Goal: Navigation & Orientation: Find specific page/section

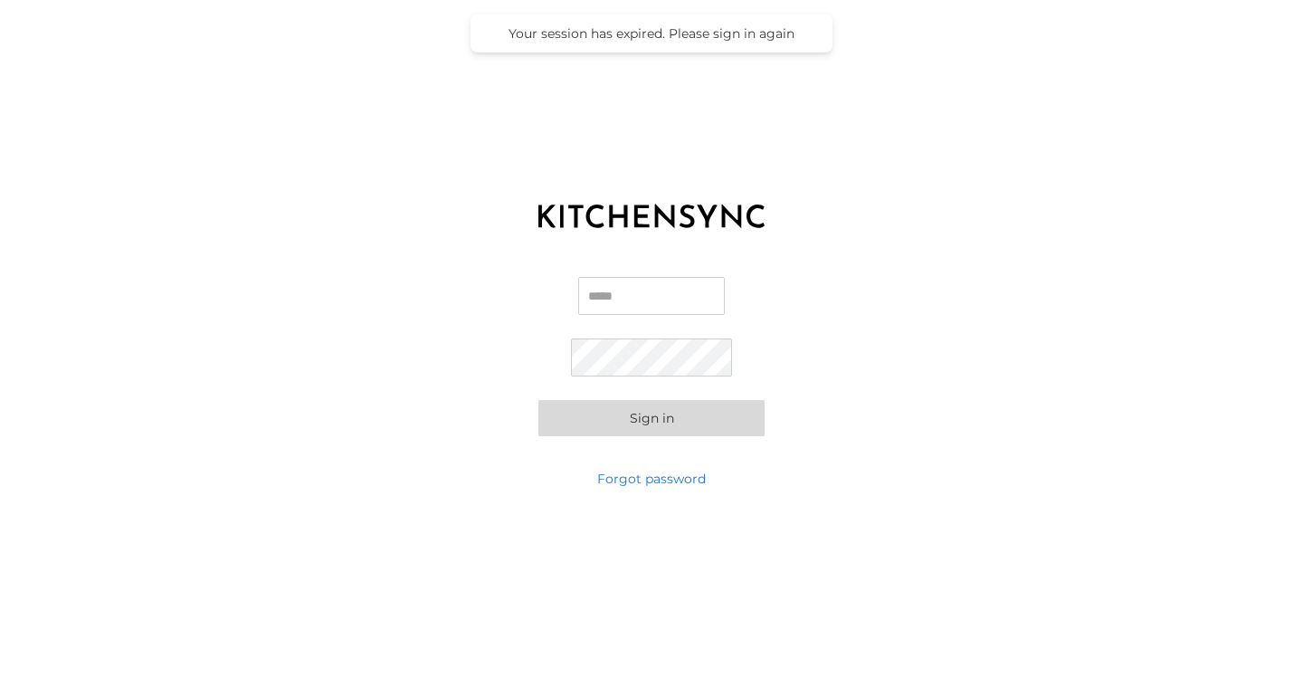
click at [631, 299] on input "Email" at bounding box center [651, 296] width 147 height 38
click at [0, 676] on com-1password-button at bounding box center [0, 677] width 0 height 0
type input "**********"
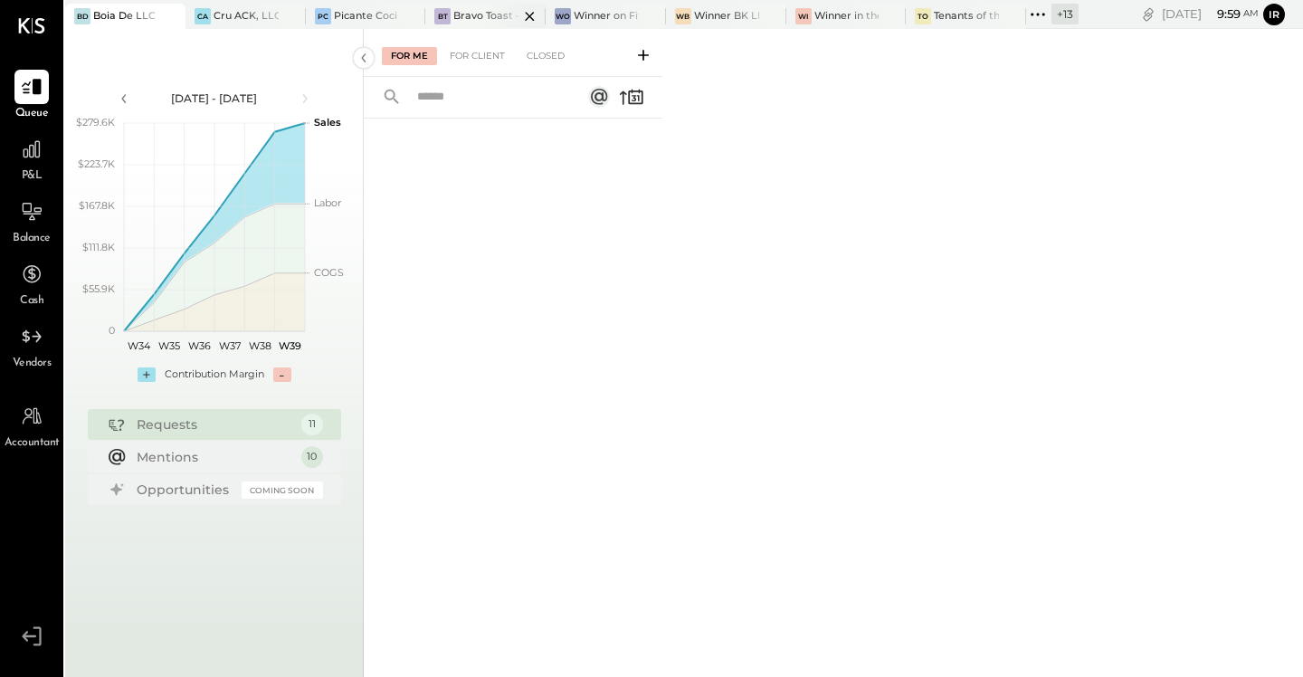
click at [529, 18] on icon at bounding box center [529, 16] width 23 height 22
click at [321, 16] on icon at bounding box center [323, 16] width 9 height 9
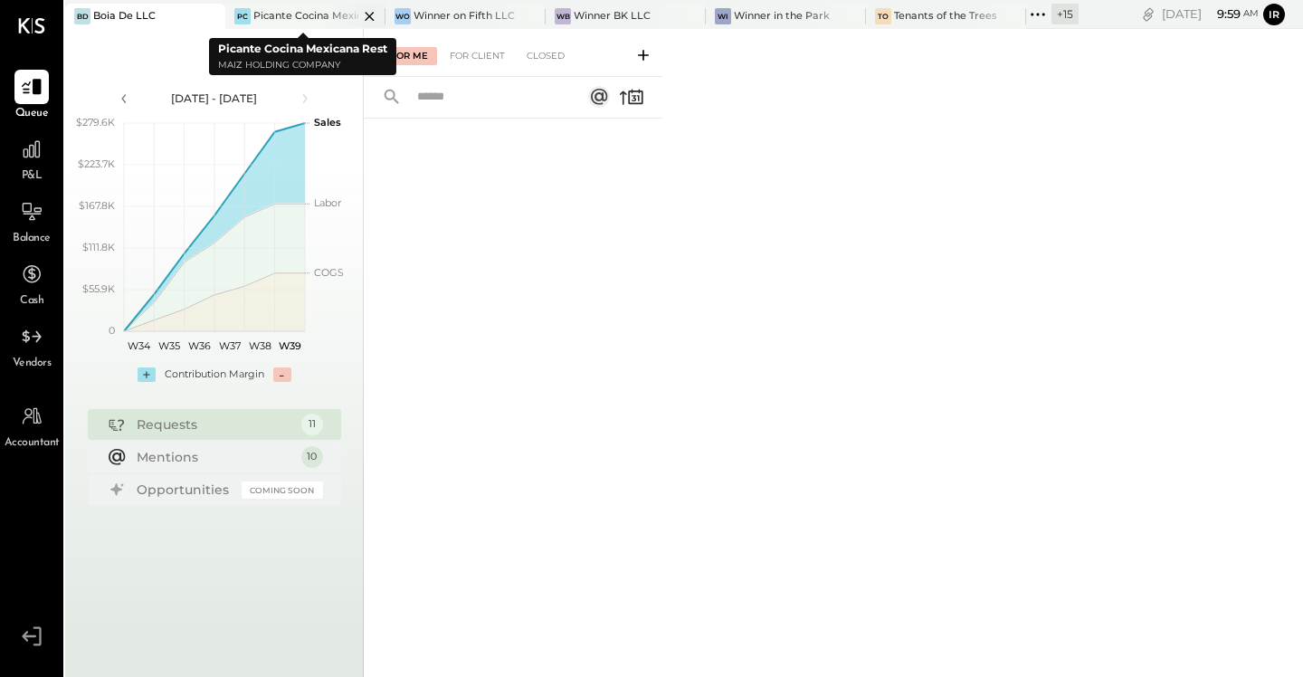
click at [366, 14] on icon at bounding box center [369, 16] width 9 height 9
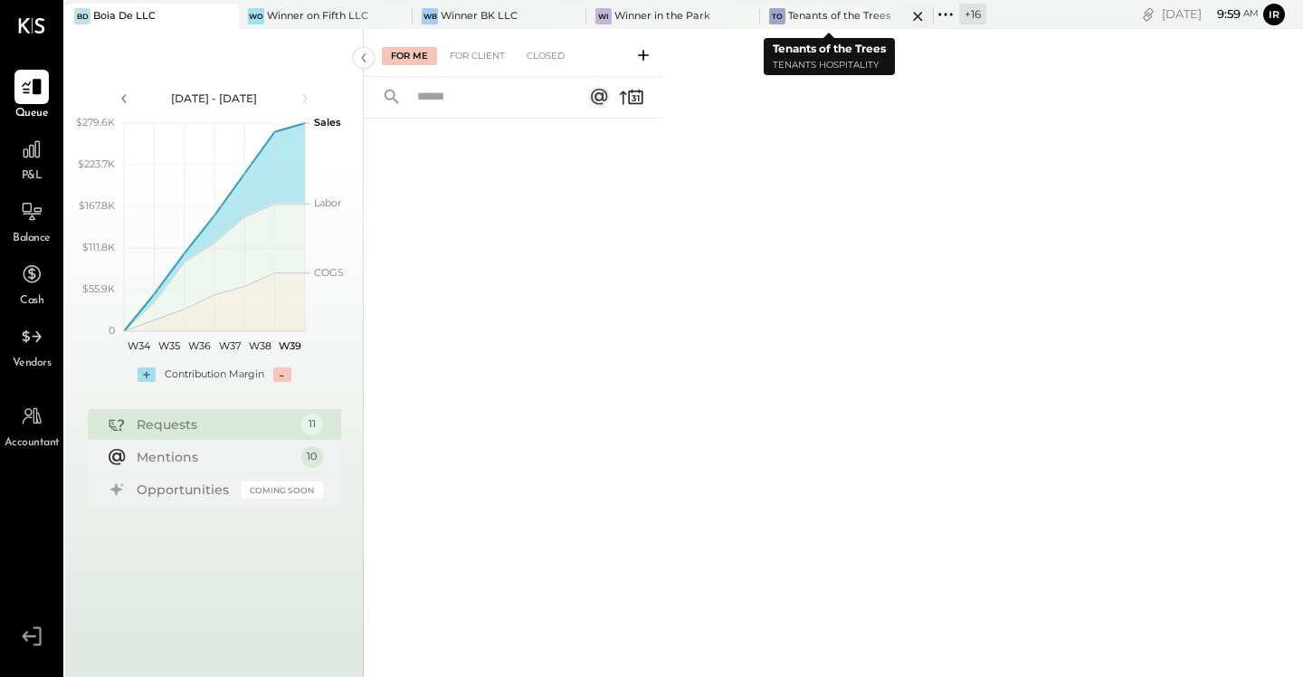
click at [913, 14] on icon at bounding box center [917, 16] width 9 height 9
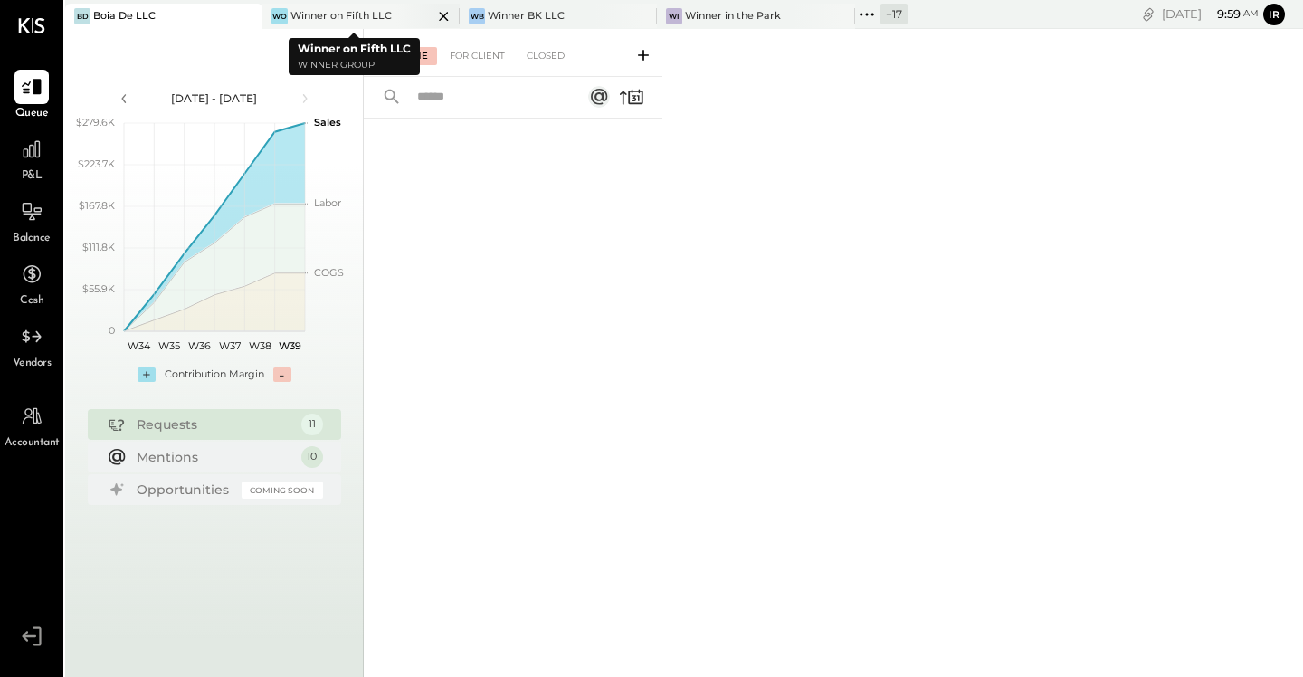
click at [365, 11] on div "Winner on Fifth LLC" at bounding box center [340, 16] width 101 height 14
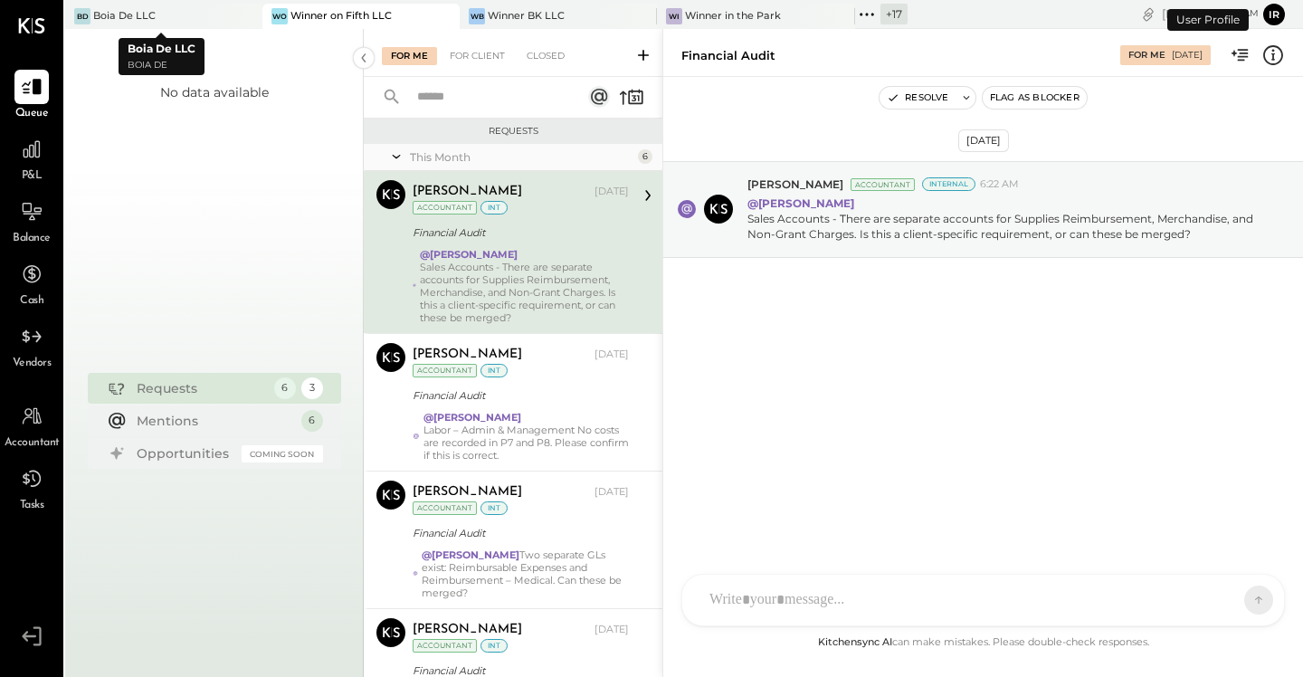
click at [242, 16] on icon at bounding box center [246, 16] width 9 height 9
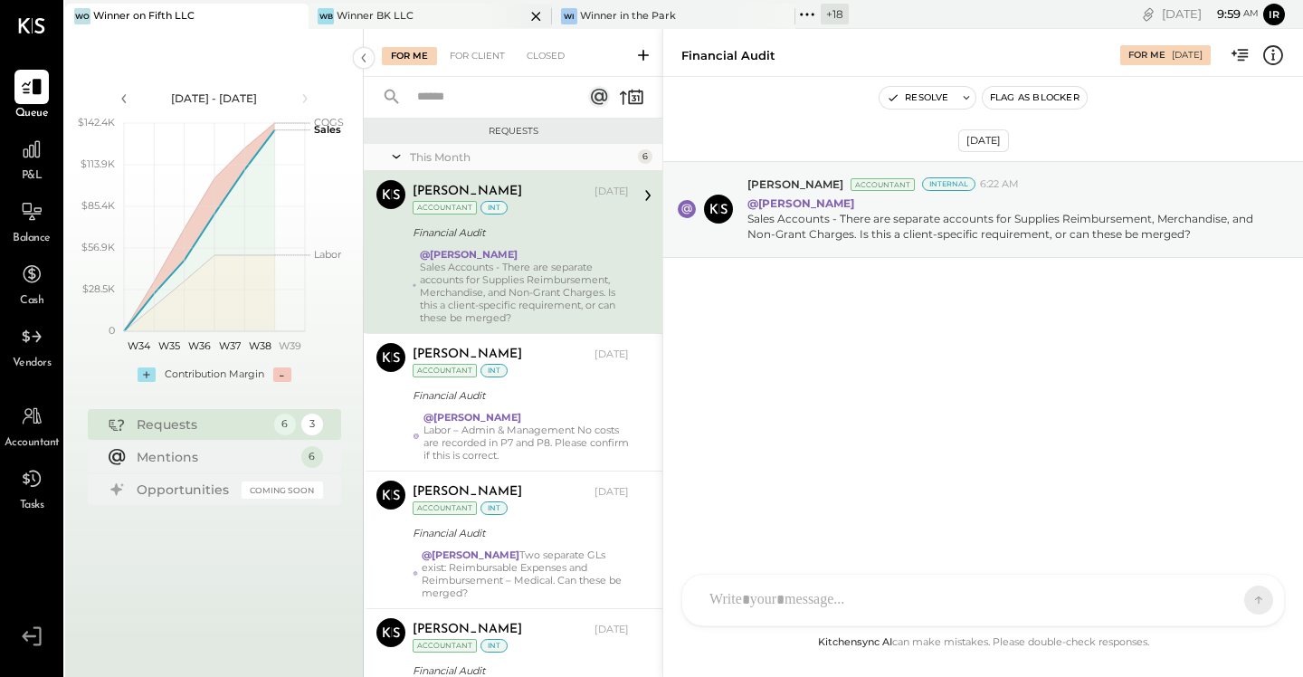
click at [411, 16] on div "WB Winner BK LLC" at bounding box center [417, 16] width 216 height 16
